Goal: Task Accomplishment & Management: Manage account settings

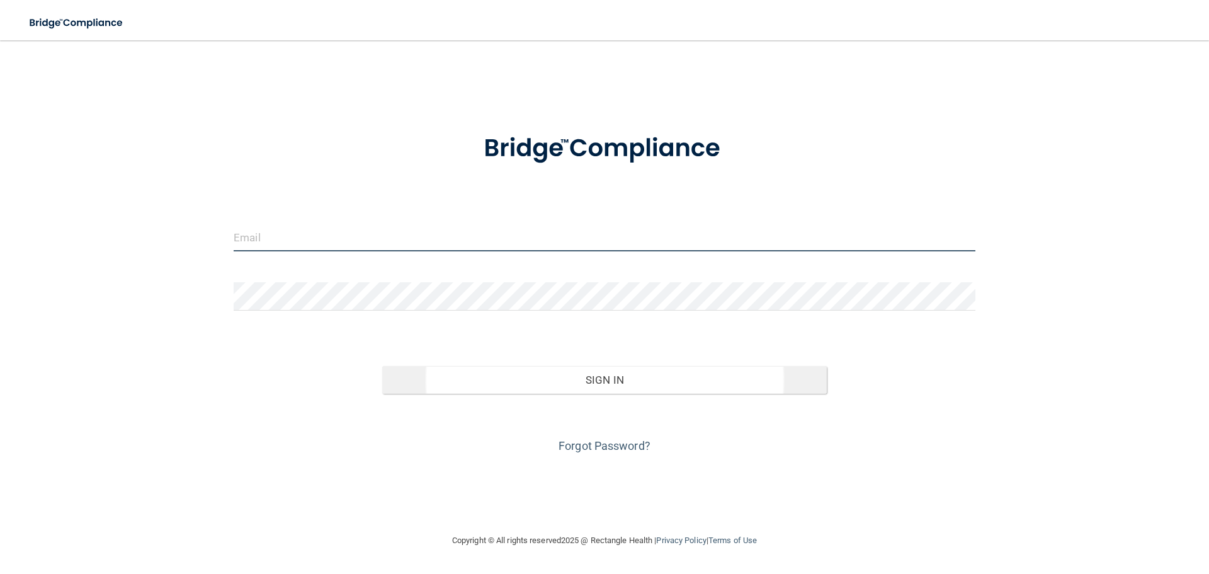
type input "[EMAIL_ADDRESS][DOMAIN_NAME]"
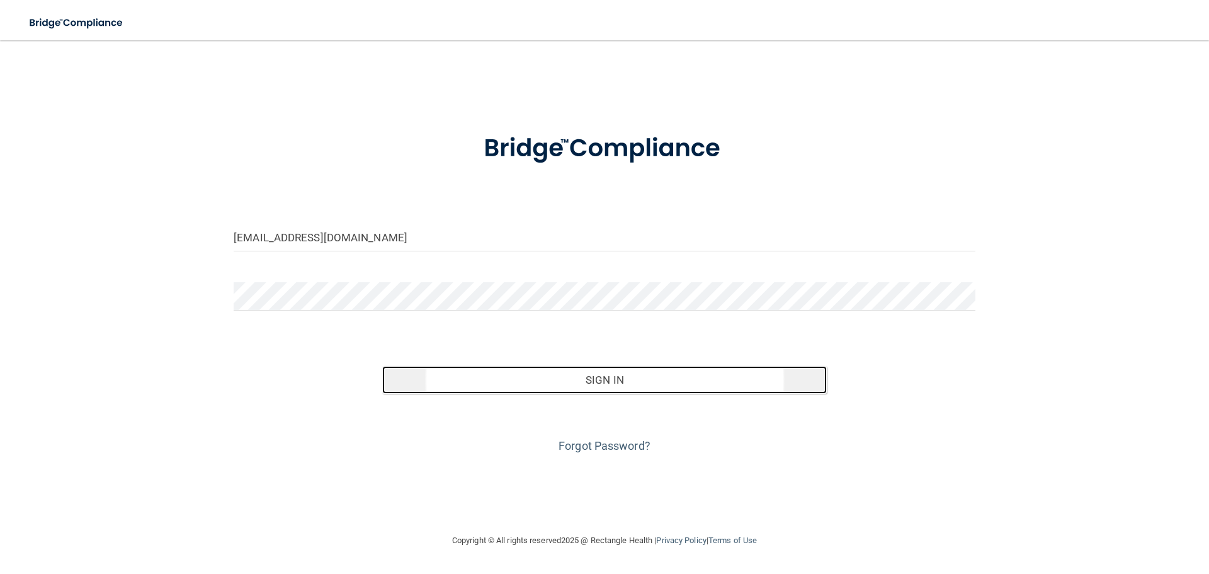
click at [599, 378] on button "Sign In" at bounding box center [604, 380] width 445 height 28
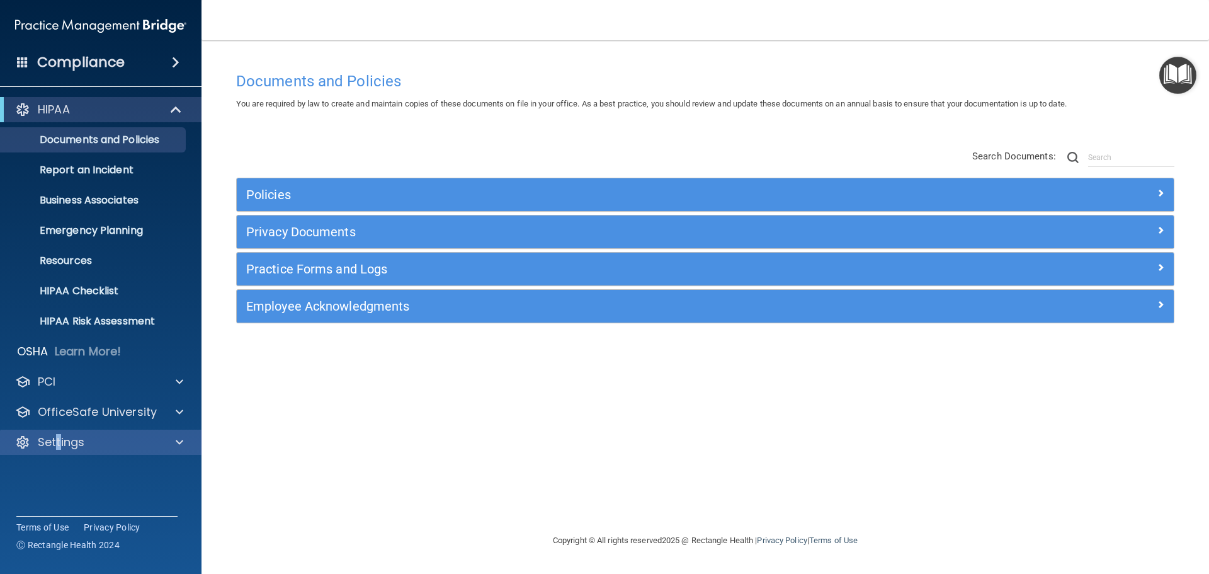
click at [59, 431] on div "Settings" at bounding box center [101, 441] width 202 height 25
click at [54, 443] on p "Settings" at bounding box center [61, 441] width 47 height 15
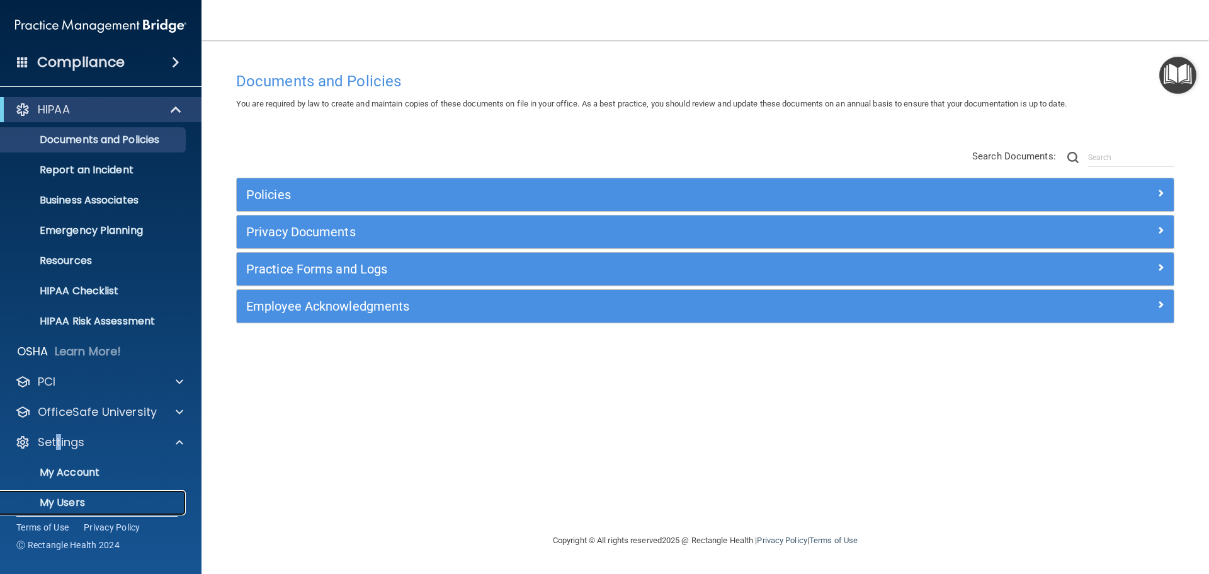
click at [60, 499] on p "My Users" at bounding box center [94, 502] width 172 height 13
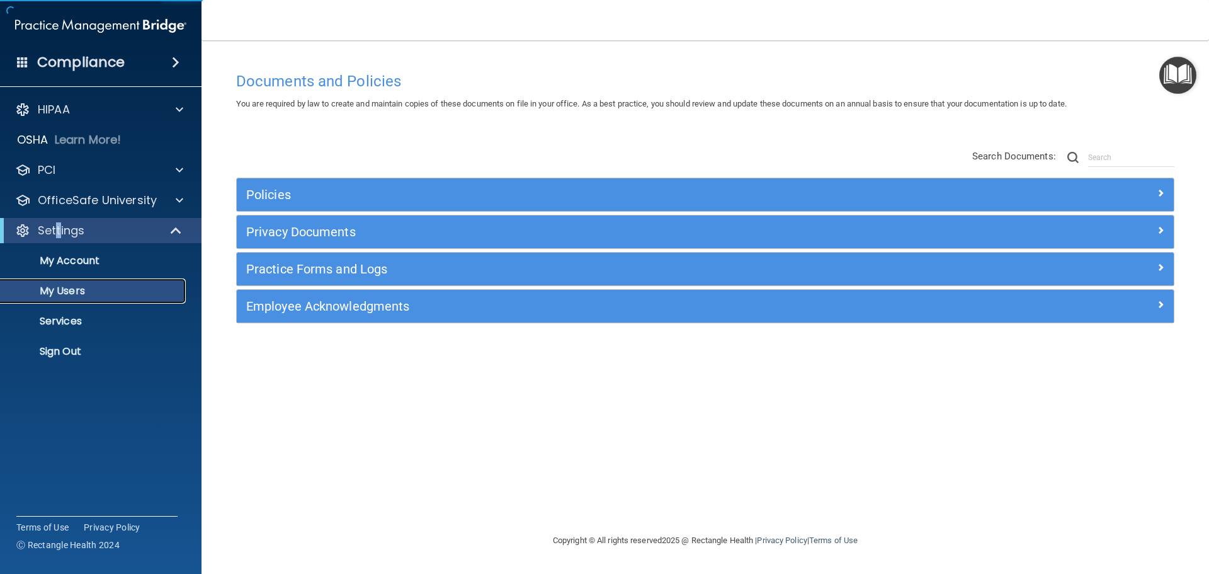
select select "20"
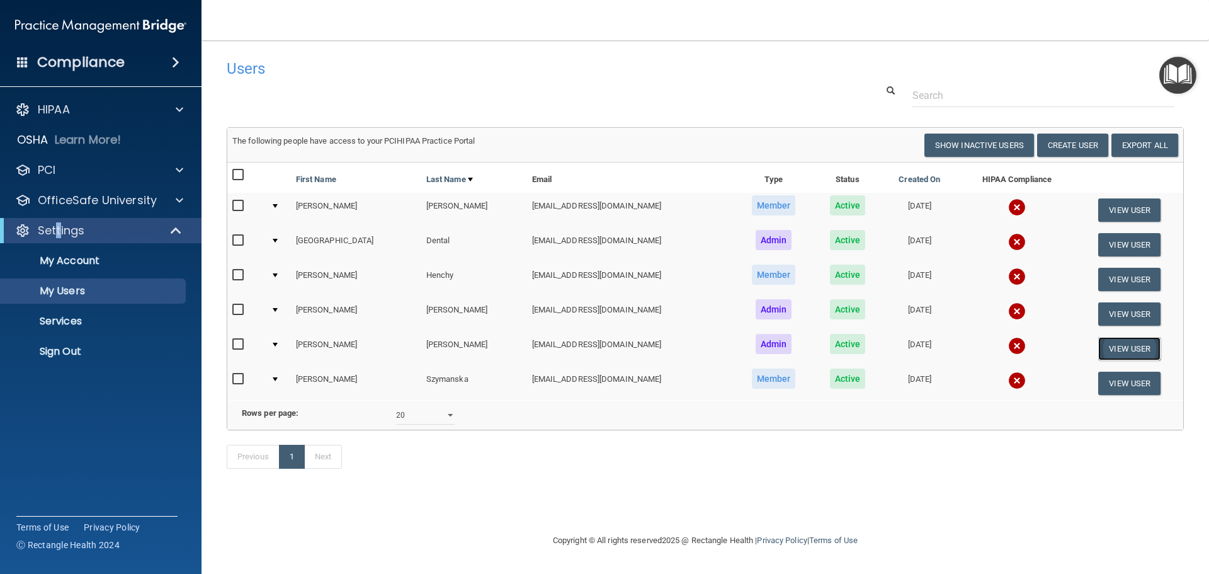
click at [1118, 351] on button "View User" at bounding box center [1129, 348] width 62 height 23
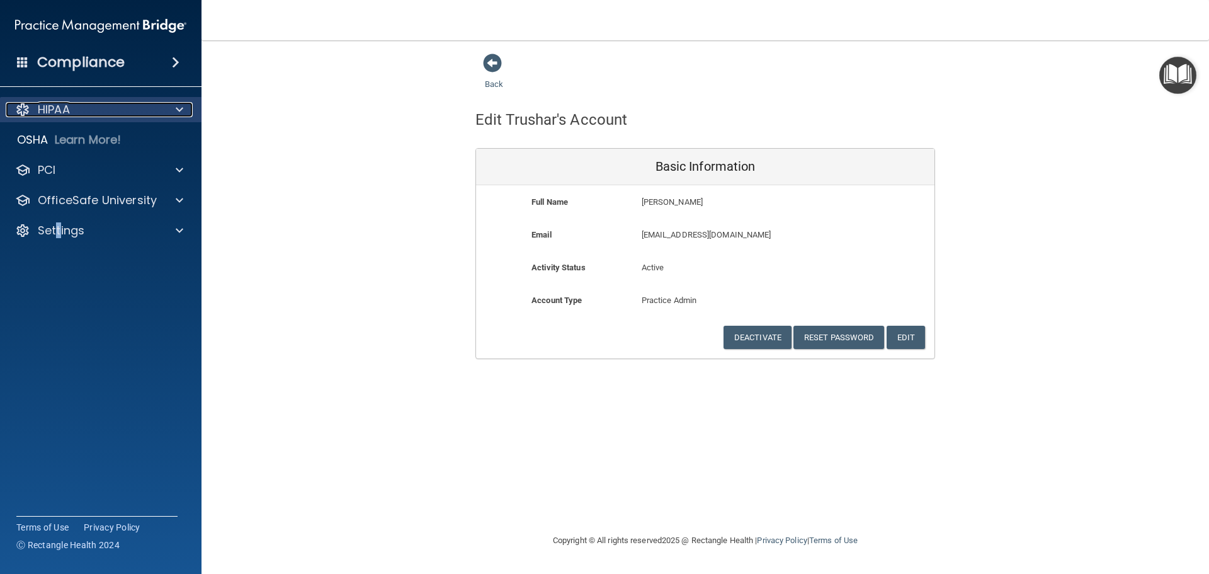
click at [72, 109] on div "HIPAA" at bounding box center [84, 109] width 156 height 15
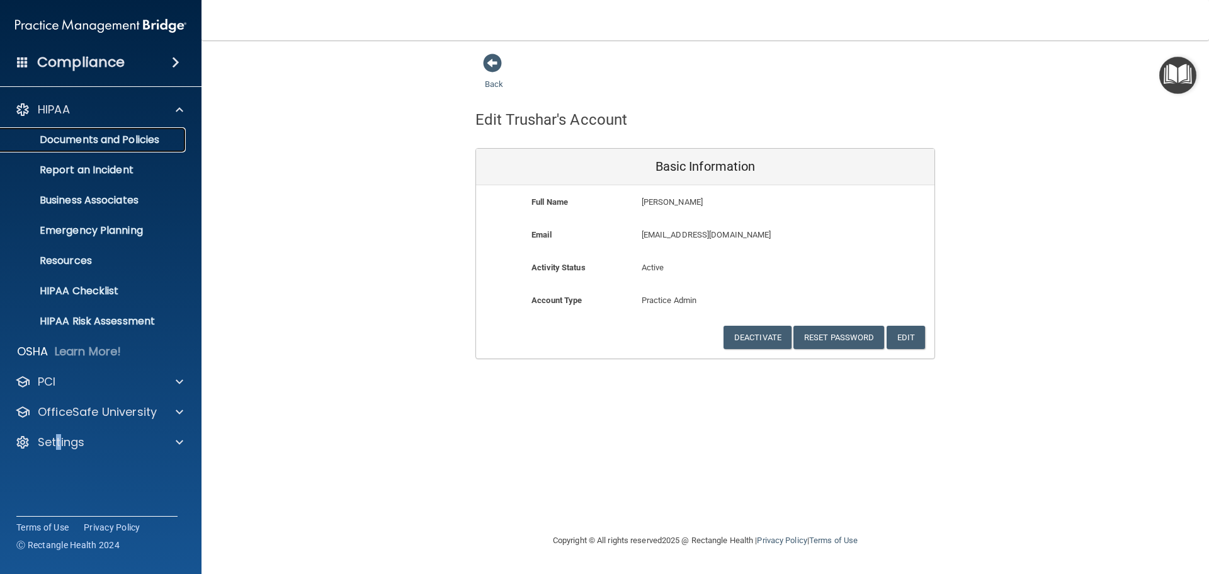
click at [87, 140] on p "Documents and Policies" at bounding box center [94, 139] width 172 height 13
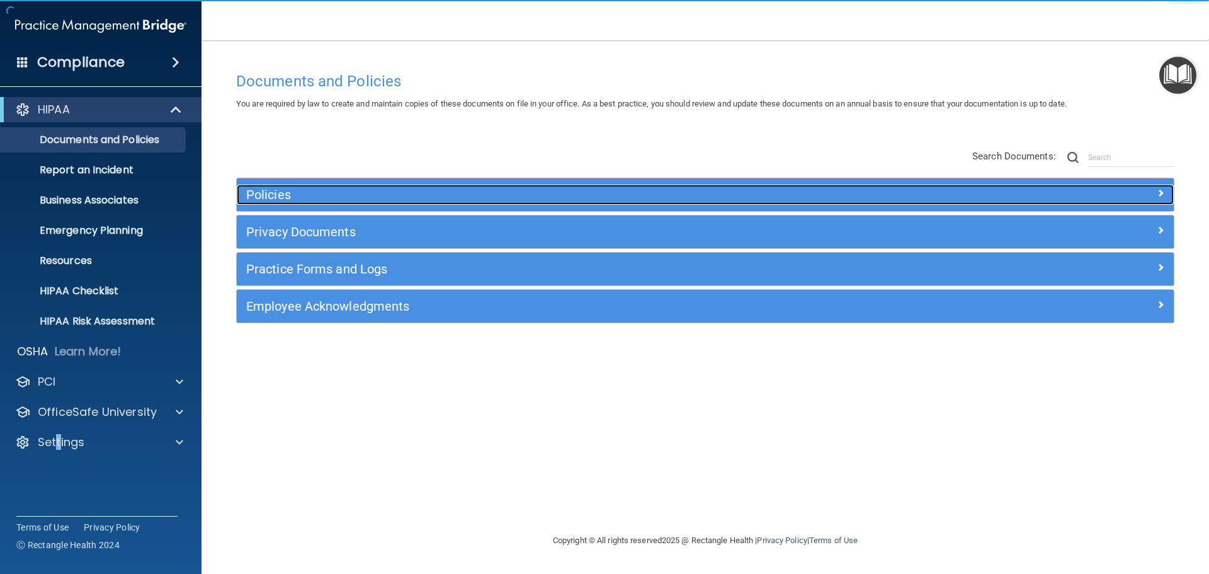
click at [1153, 194] on div at bounding box center [1057, 192] width 234 height 15
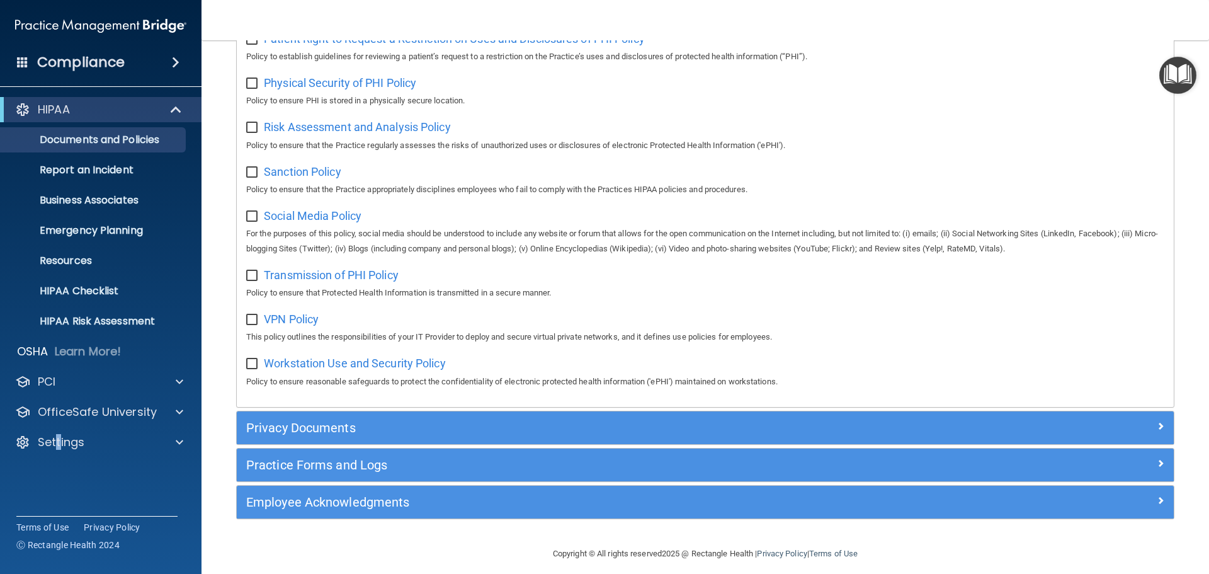
scroll to position [842, 0]
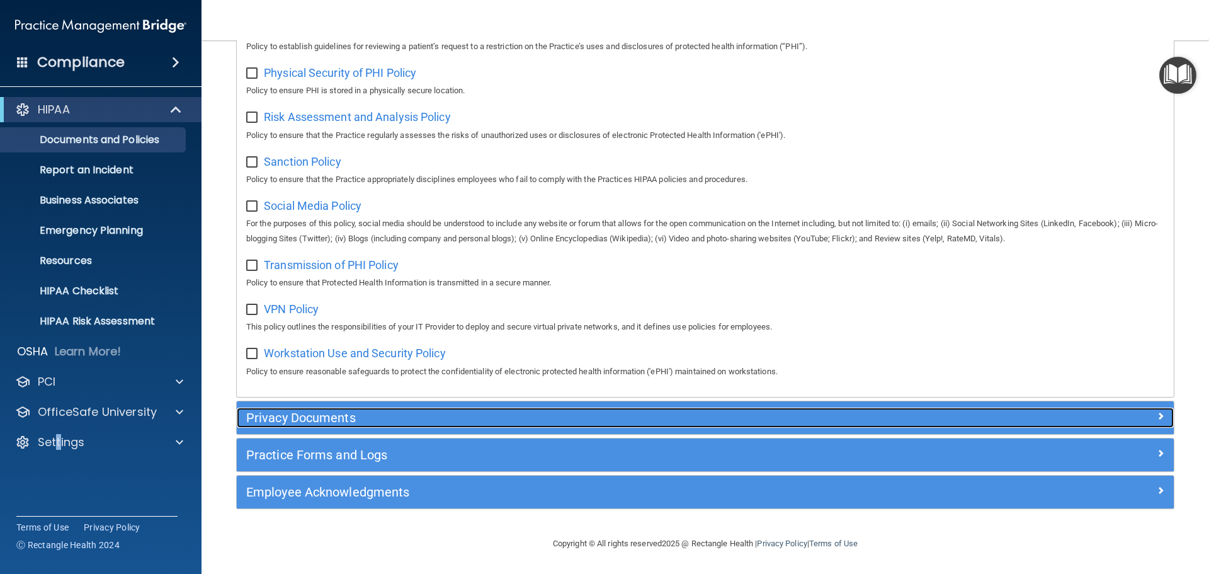
click at [409, 411] on h5 "Privacy Documents" at bounding box center [588, 418] width 684 height 14
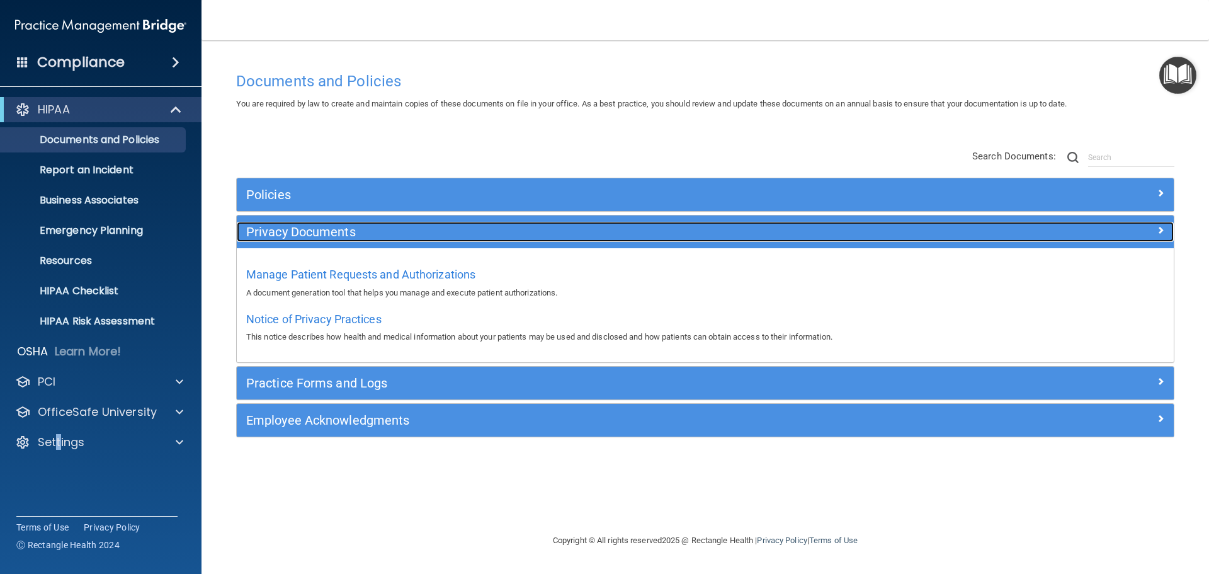
scroll to position [0, 0]
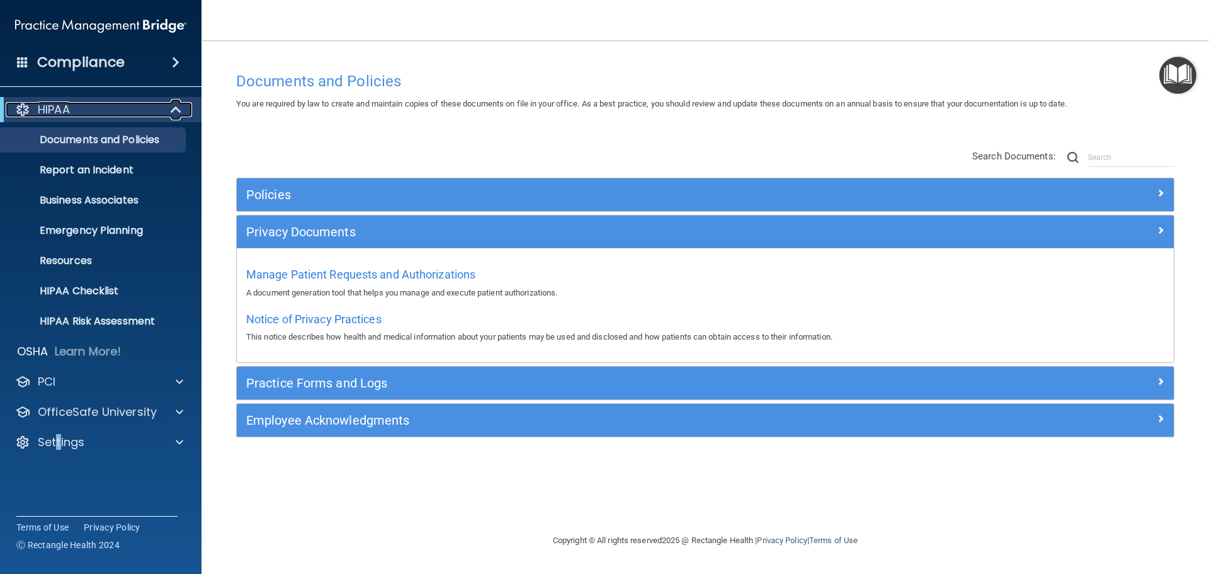
click at [64, 111] on p "HIPAA" at bounding box center [54, 109] width 32 height 15
